Goal: Task Accomplishment & Management: Use online tool/utility

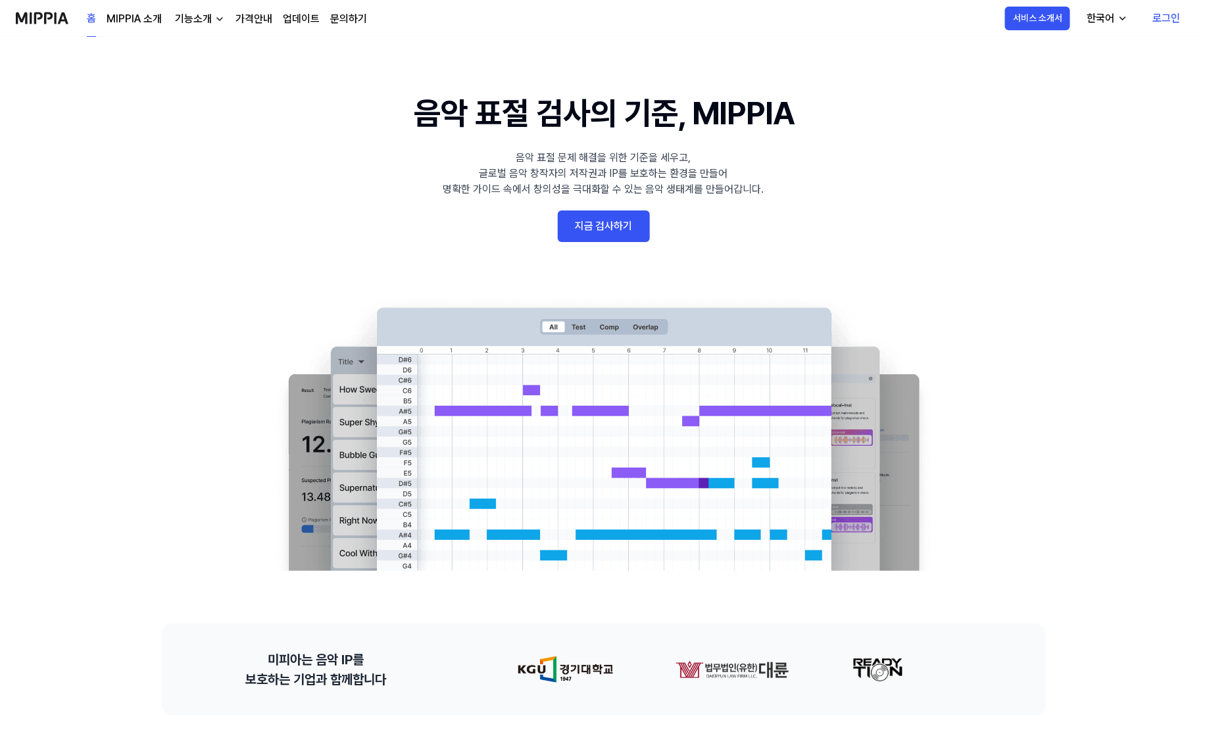
click at [589, 224] on link "지금 검사하기" at bounding box center [604, 226] width 92 height 32
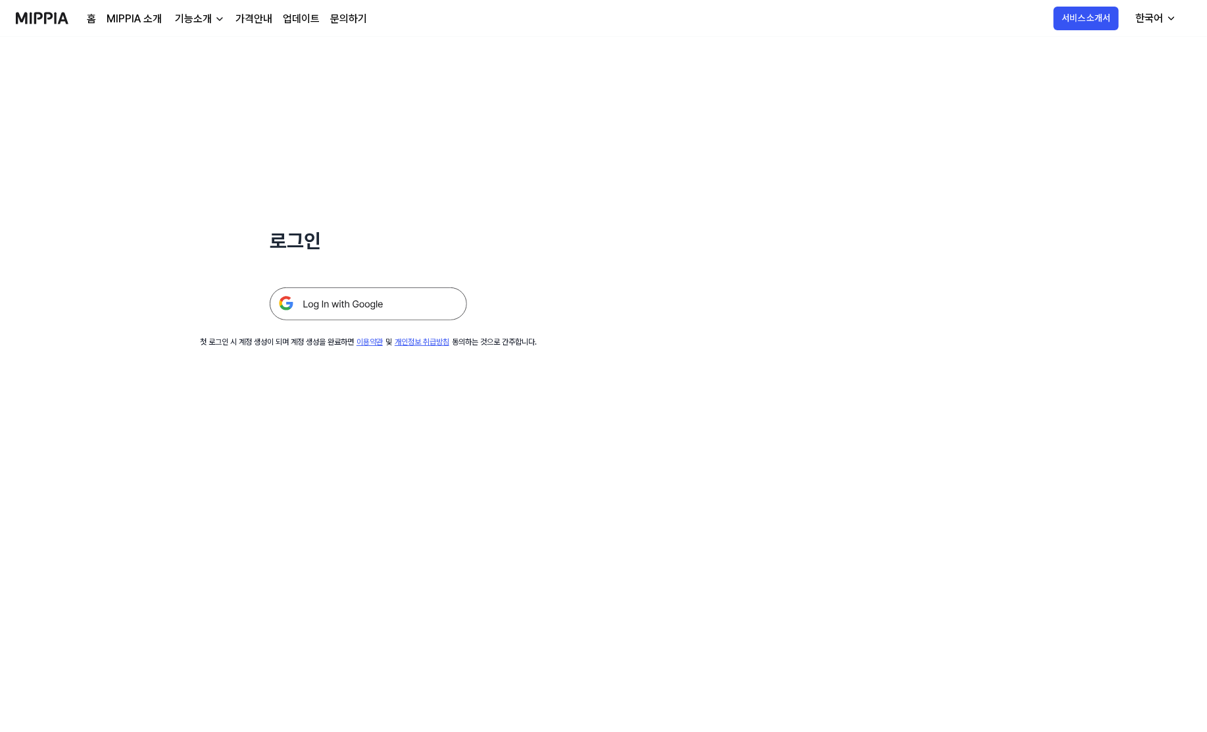
click at [402, 301] on img at bounding box center [368, 303] width 197 height 33
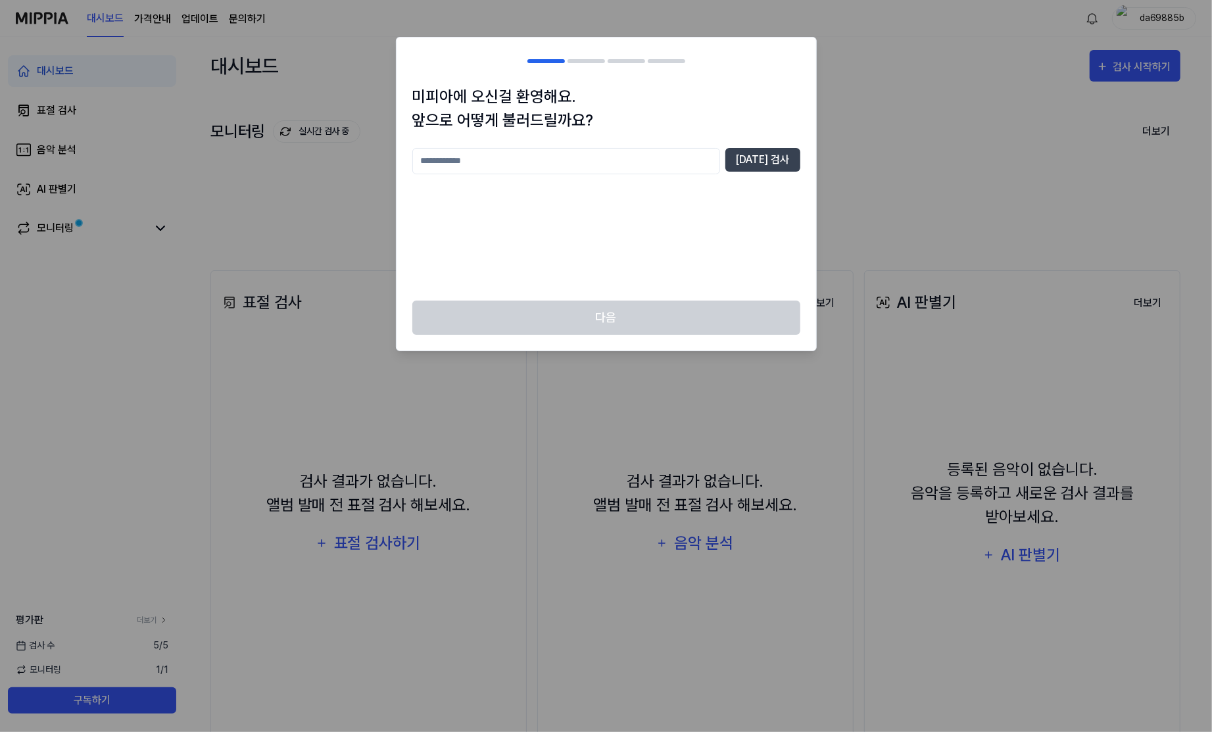
click at [605, 172] on input "text" at bounding box center [566, 161] width 308 height 26
type input "*"
type input "*****"
click at [747, 164] on button "[DATE] 검사" at bounding box center [762, 160] width 75 height 24
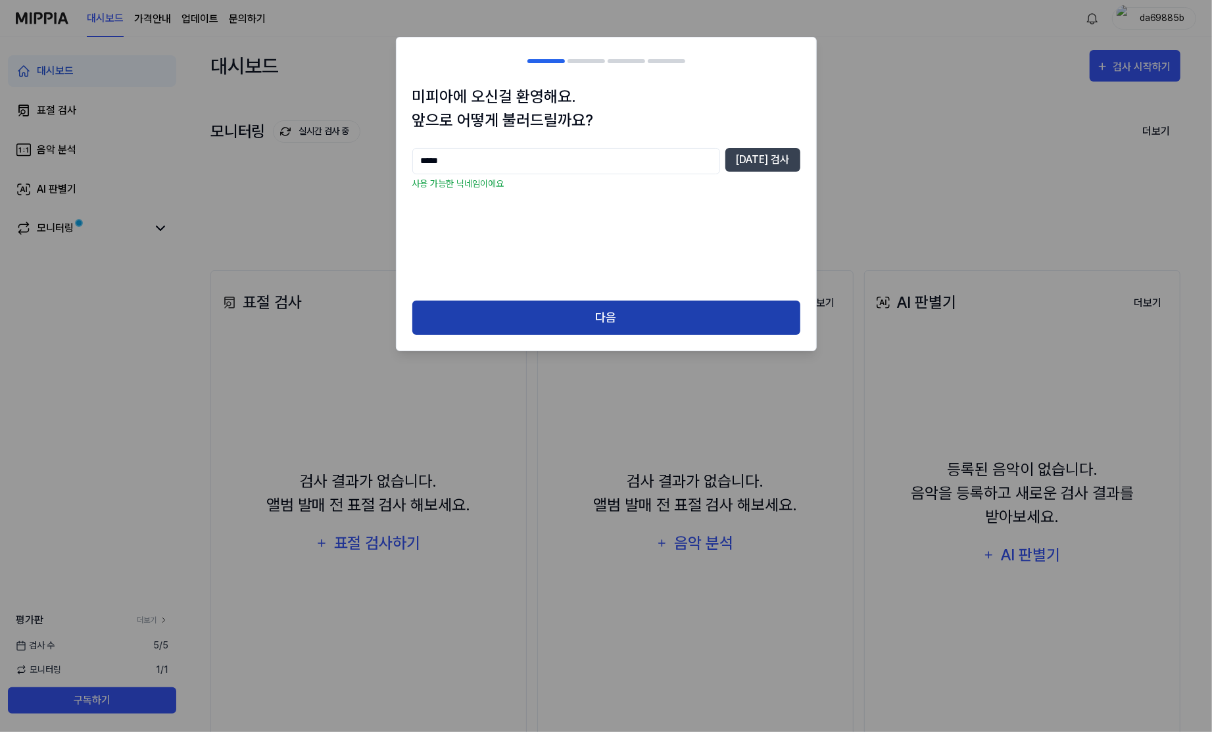
click at [678, 305] on button "다음" at bounding box center [606, 318] width 388 height 35
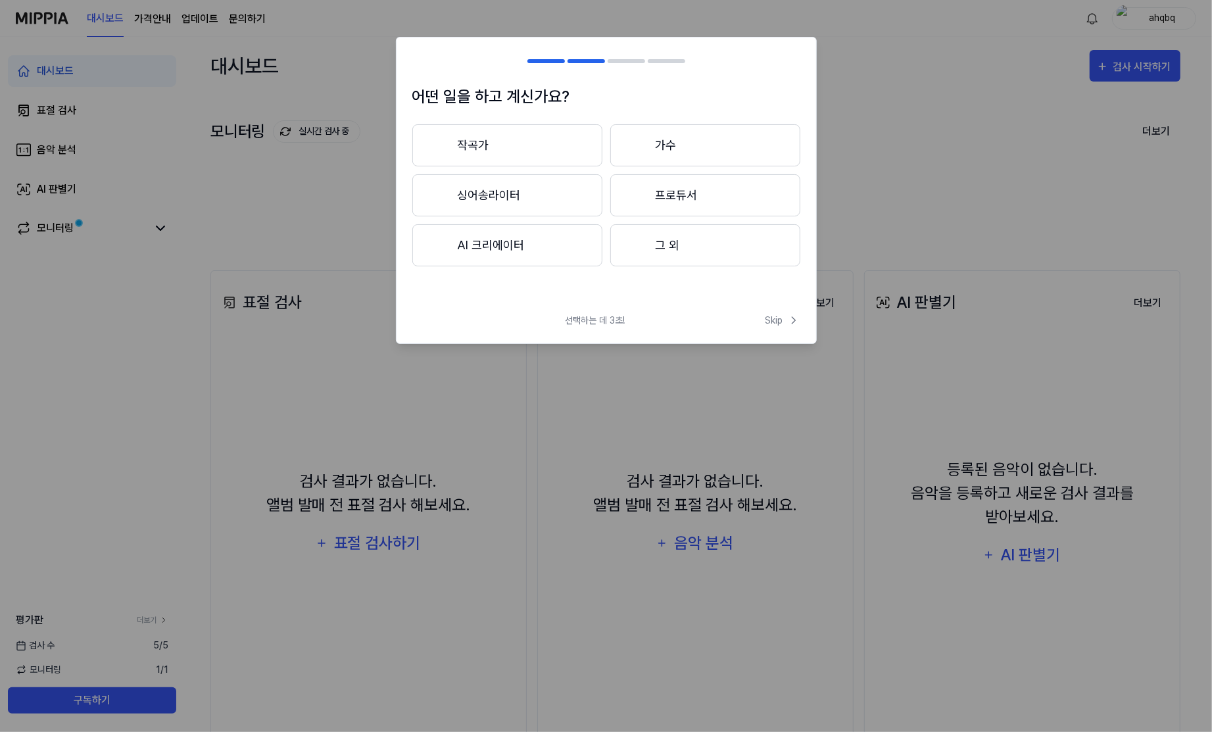
click at [563, 149] on button "작곡가" at bounding box center [507, 145] width 190 height 42
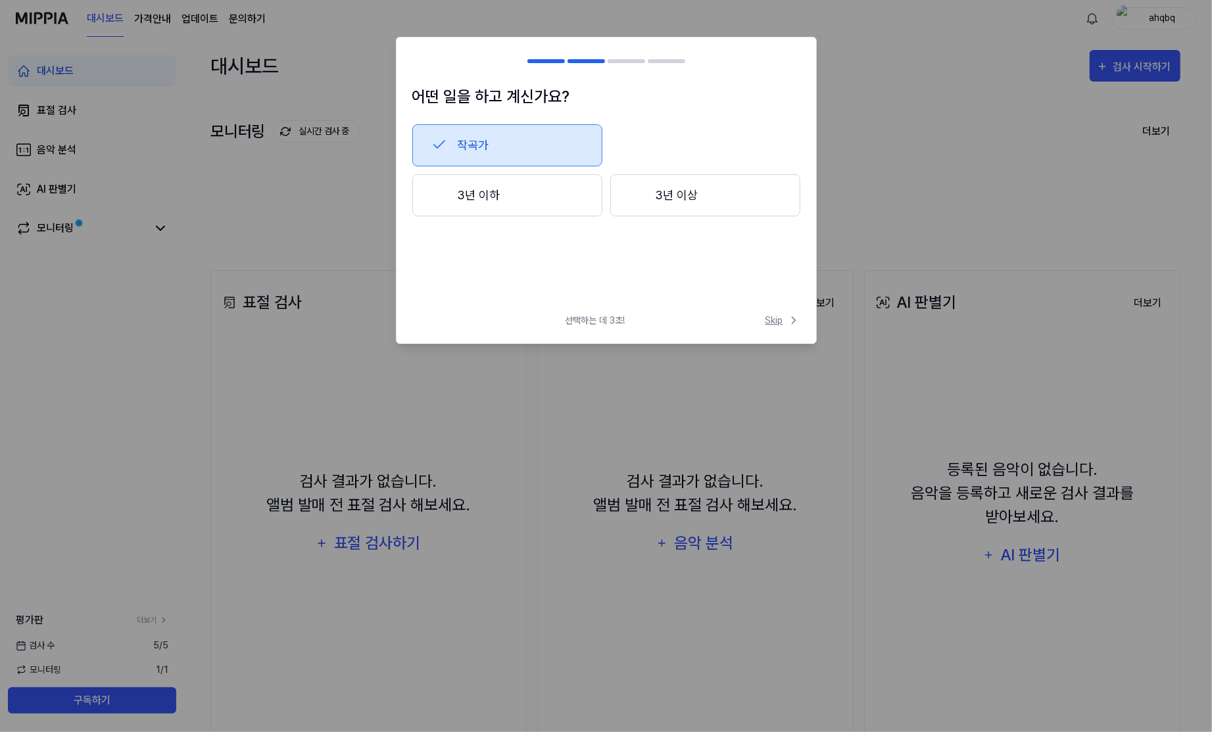
click at [767, 316] on span "Skip" at bounding box center [782, 321] width 35 height 14
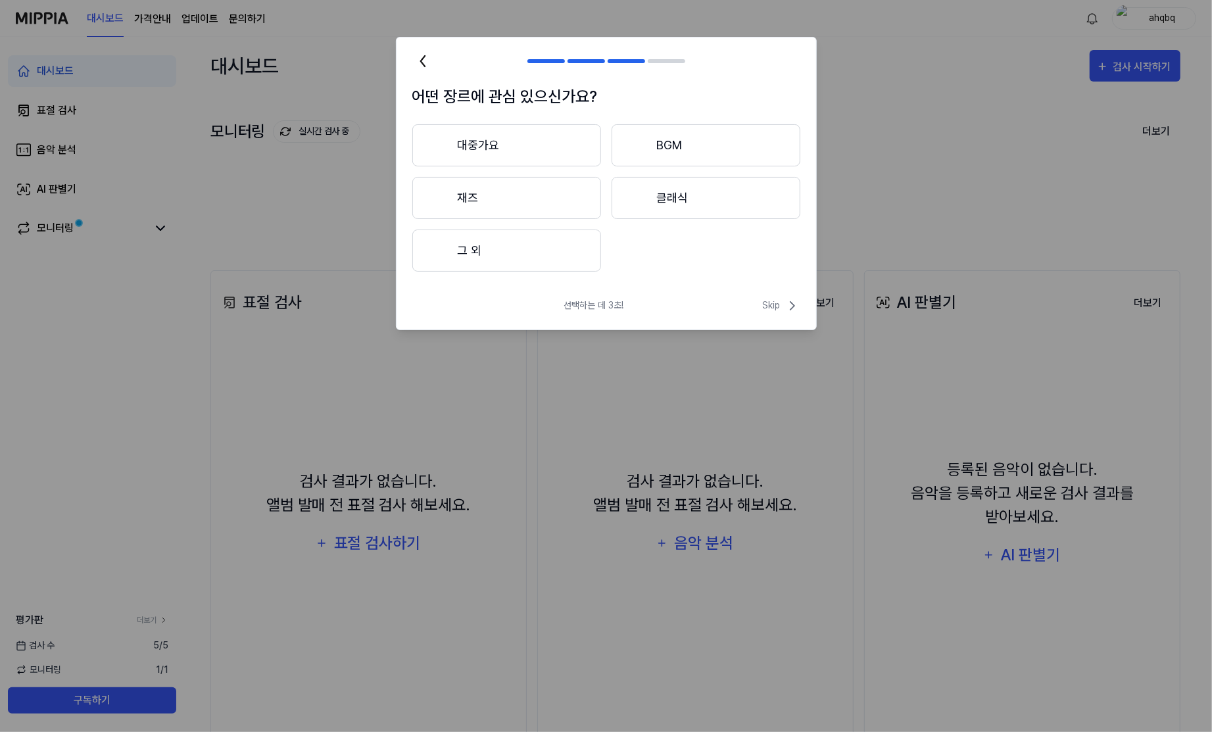
click at [565, 152] on button "대중가요" at bounding box center [506, 145] width 189 height 42
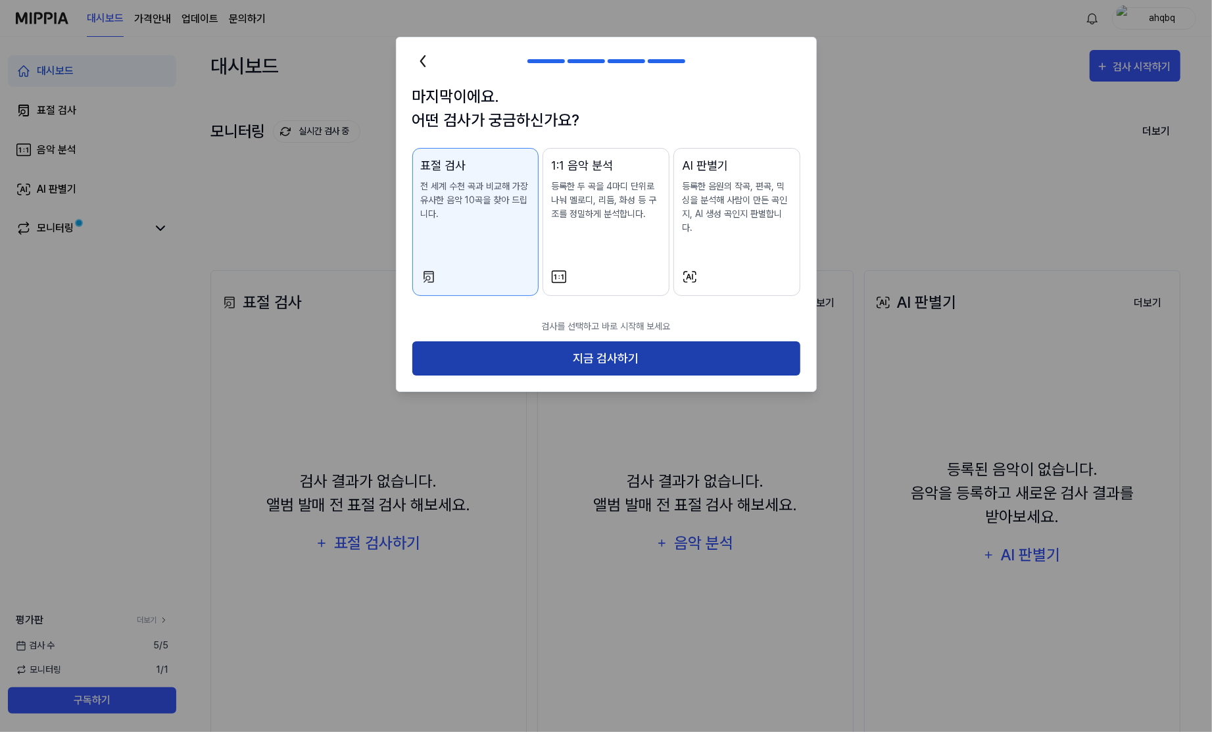
click at [604, 358] on button "지금 검사하기" at bounding box center [606, 358] width 388 height 35
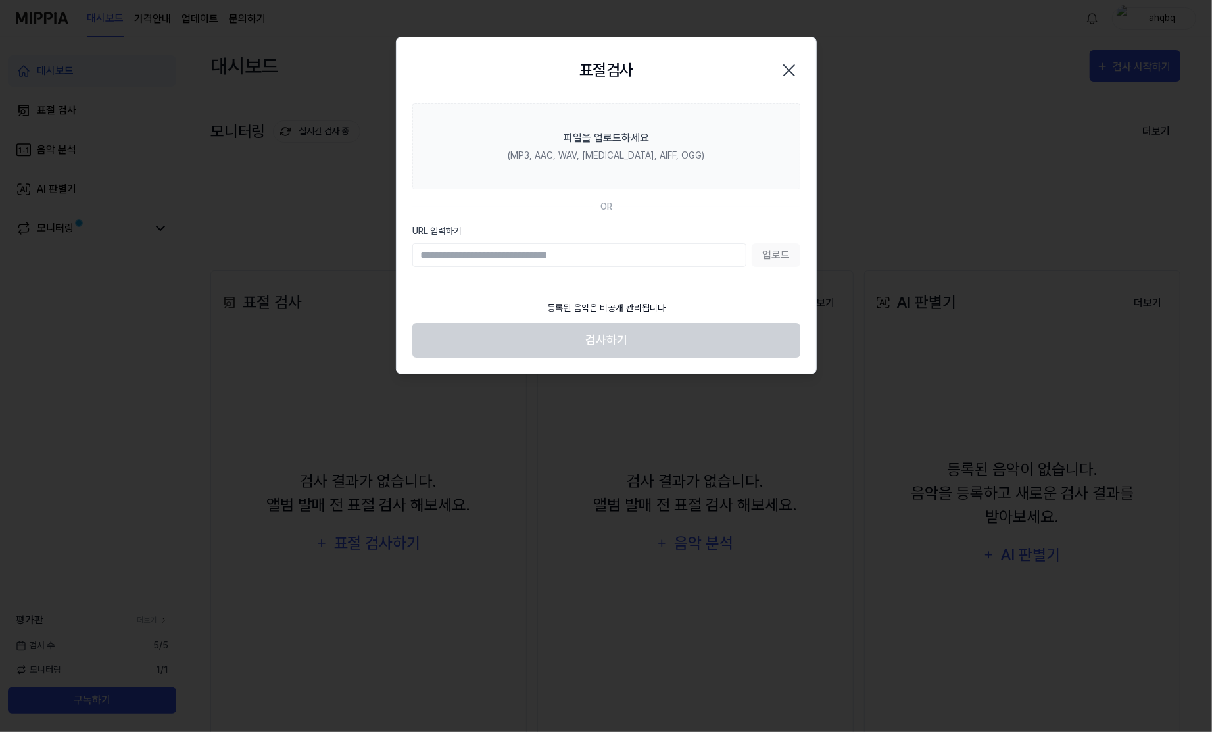
click at [790, 69] on icon "button" at bounding box center [789, 70] width 11 height 11
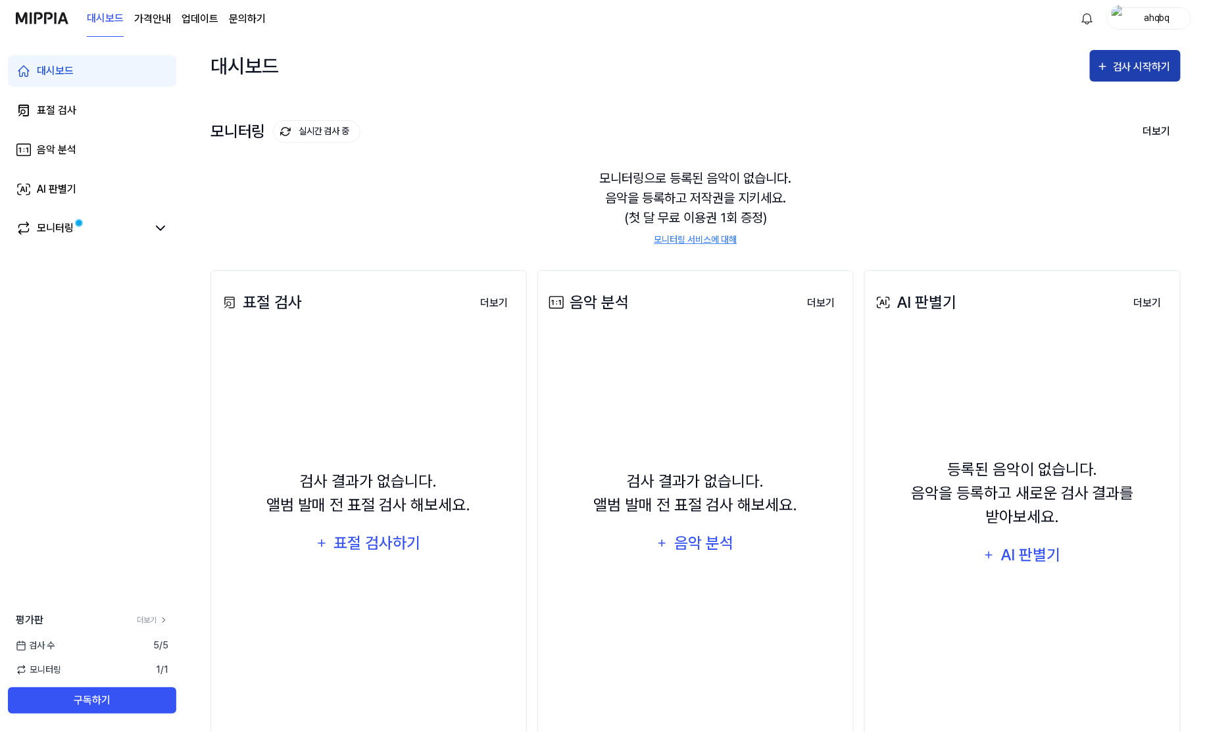
click at [1102, 64] on icon "button" at bounding box center [1102, 67] width 12 height 16
click at [940, 143] on div "모니터링 실시간 검사 중 더보기 모니터링 모니터링으로 등록된 음악이 없습니다. 음악을 등록하고 저작권을 지키세요. (첫 달 무료 이용권 1회 …" at bounding box center [695, 169] width 970 height 149
